Goal: Task Accomplishment & Management: Manage account settings

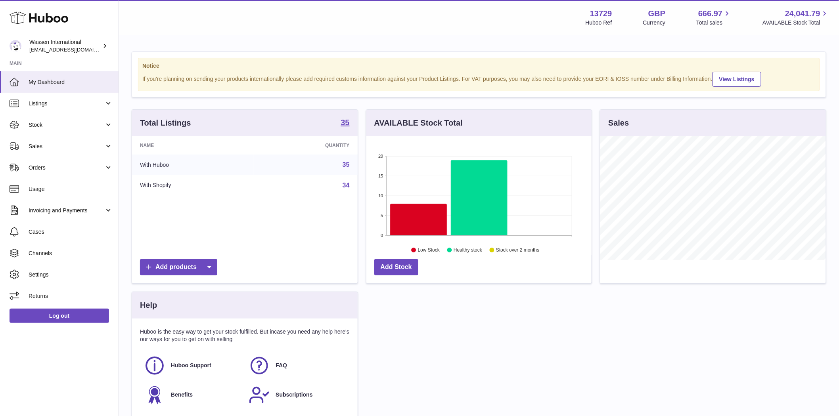
scroll to position [124, 225]
click at [73, 121] on span "Stock" at bounding box center [67, 125] width 76 height 8
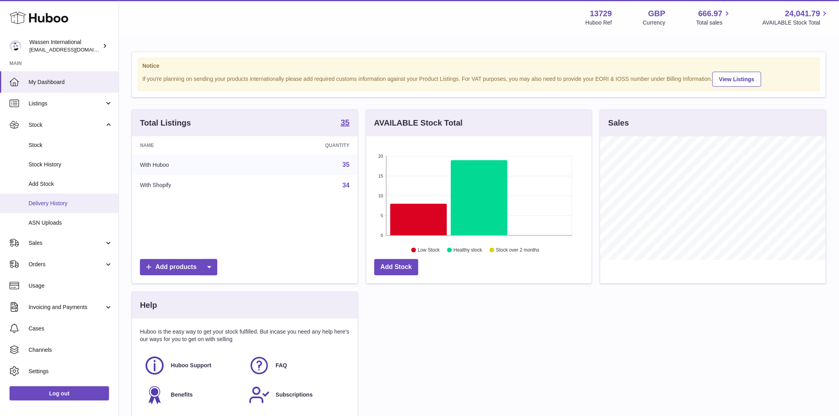
click at [50, 204] on span "Delivery History" at bounding box center [71, 204] width 84 height 8
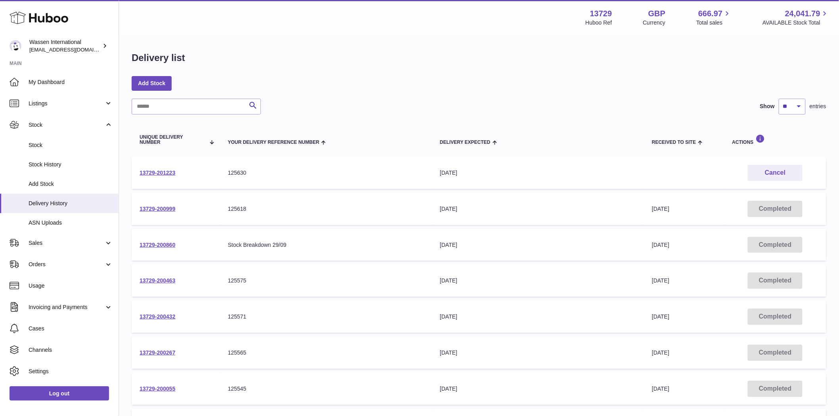
click at [454, 77] on div "Add Stock" at bounding box center [479, 83] width 695 height 14
